Goal: Use online tool/utility: Utilize a website feature to perform a specific function

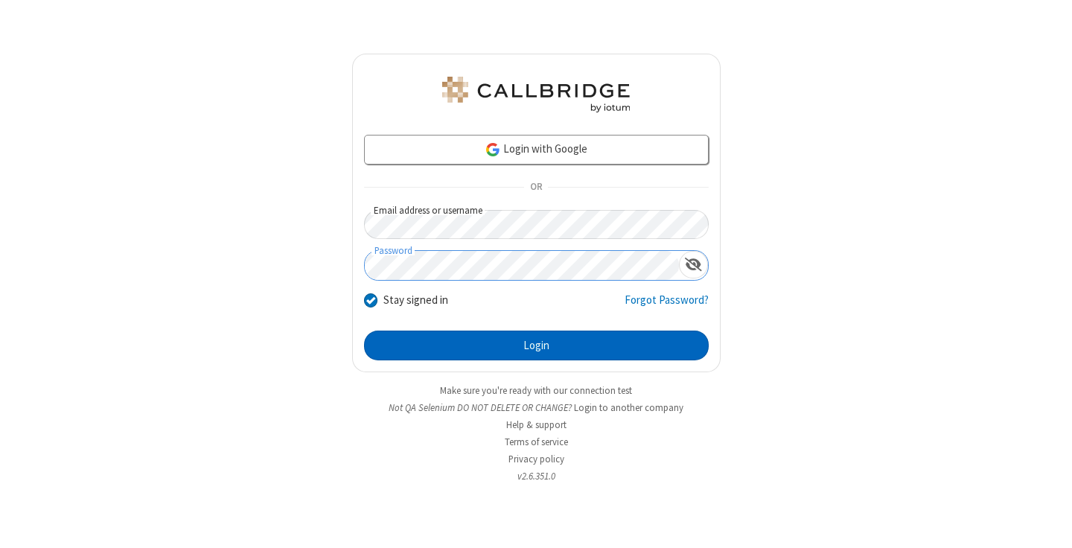
click at [536, 345] on button "Login" at bounding box center [536, 346] width 345 height 30
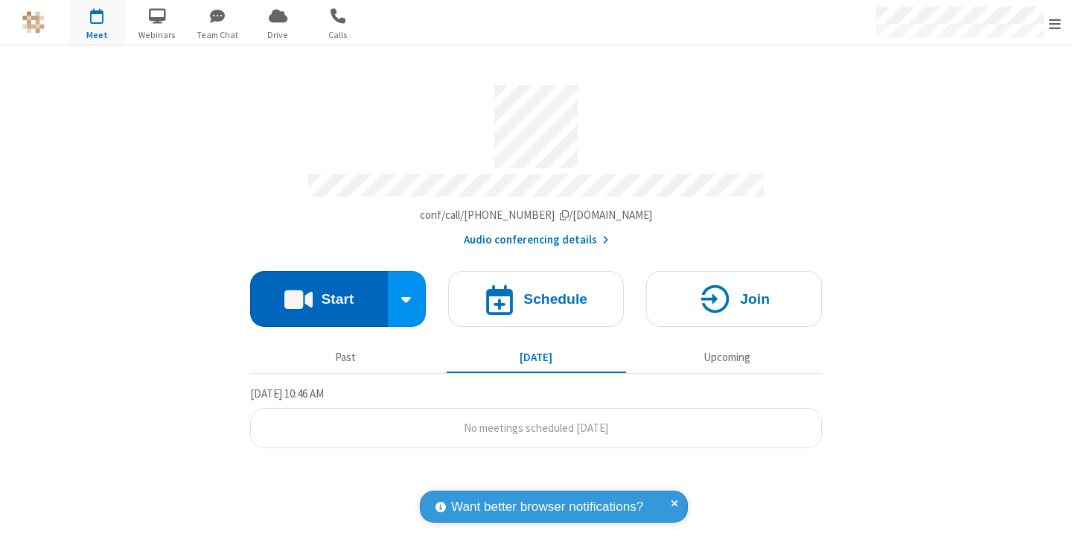
click at [319, 292] on button "Start" at bounding box center [319, 299] width 138 height 56
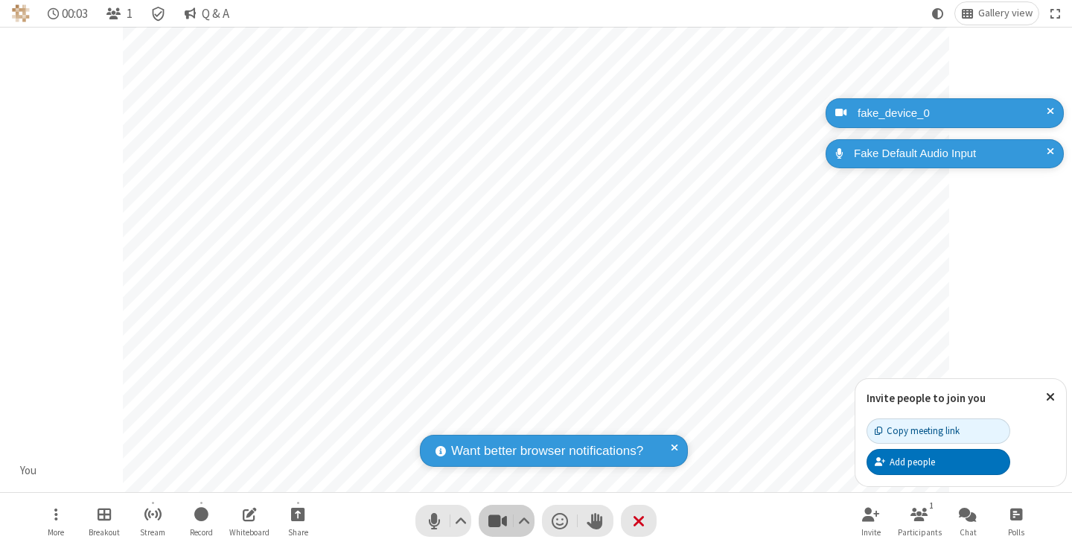
click at [497, 520] on span "Stop video (⌘+Shift+V)" at bounding box center [497, 521] width 22 height 22
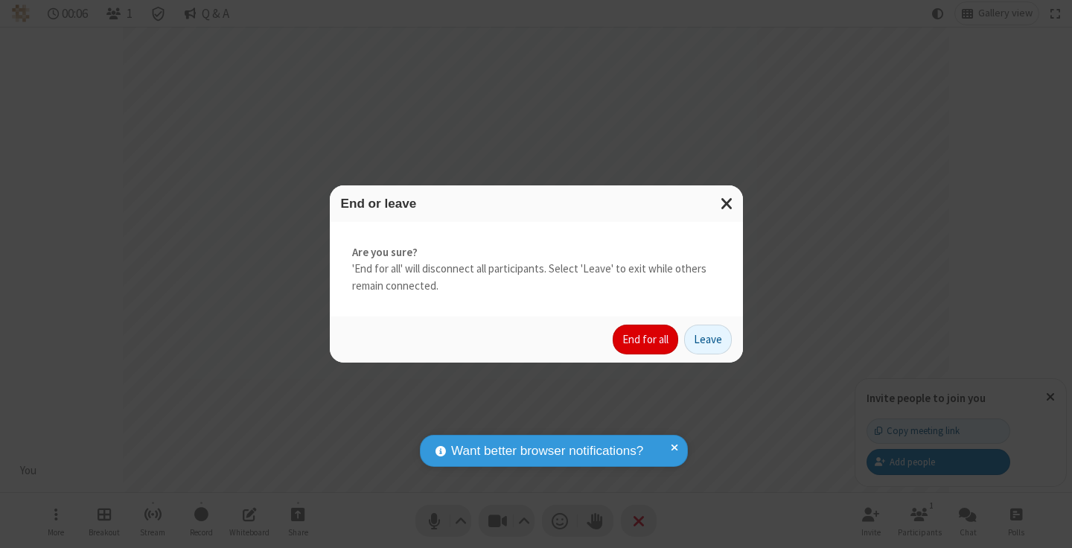
click at [646, 339] on button "End for all" at bounding box center [646, 340] width 66 height 30
